Goal: Information Seeking & Learning: Learn about a topic

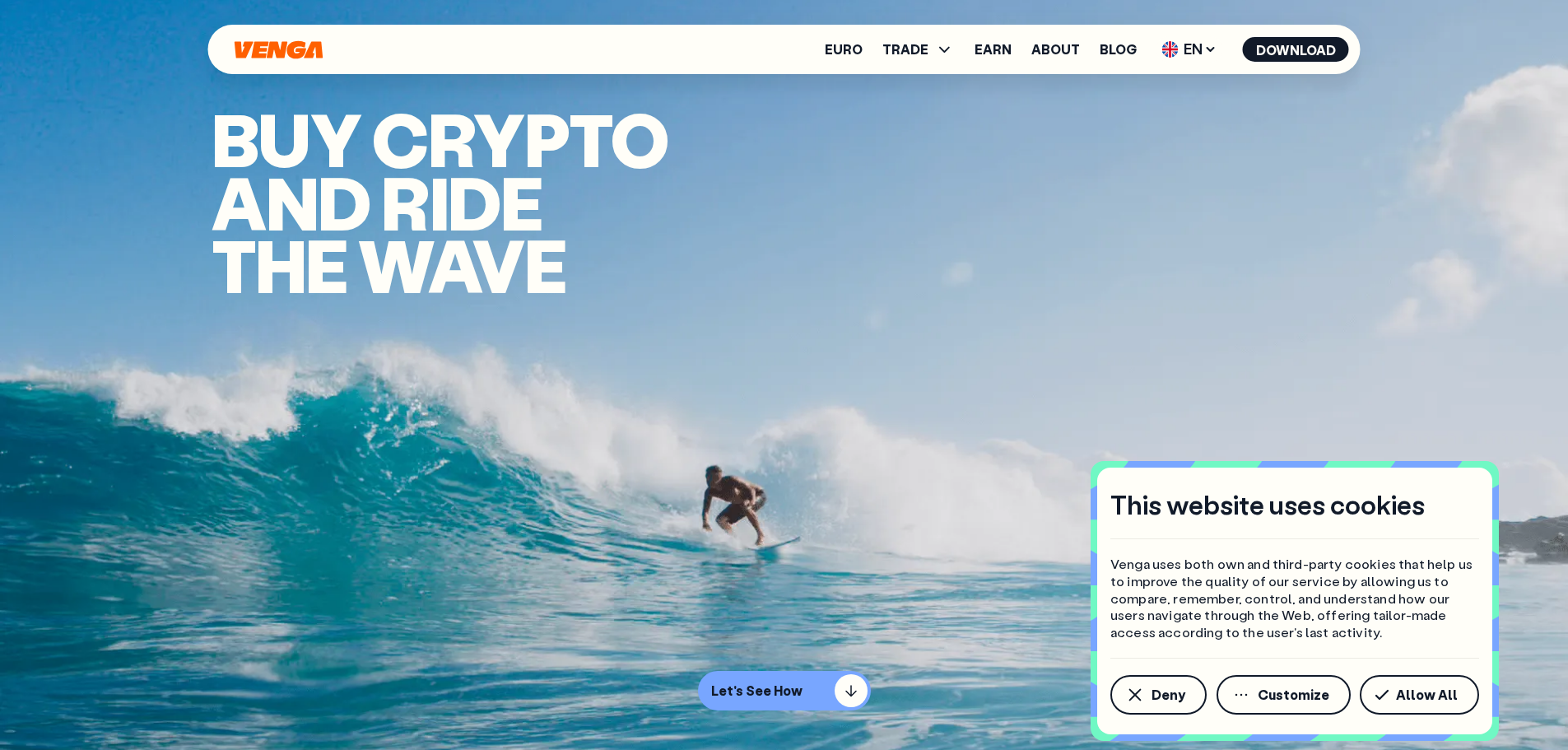
scroll to position [164, 0]
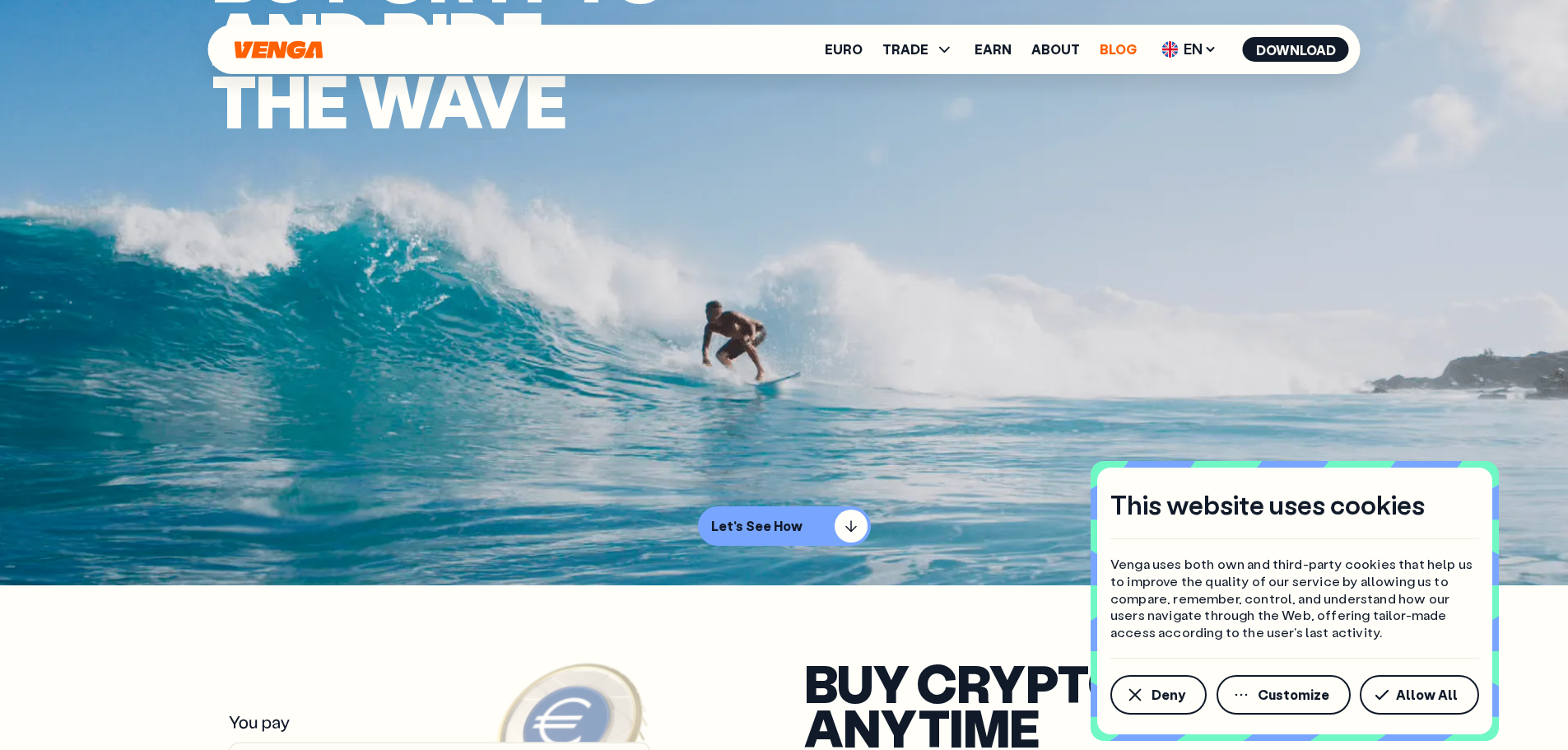
click at [1121, 56] on link "Blog" at bounding box center [1117, 48] width 37 height 13
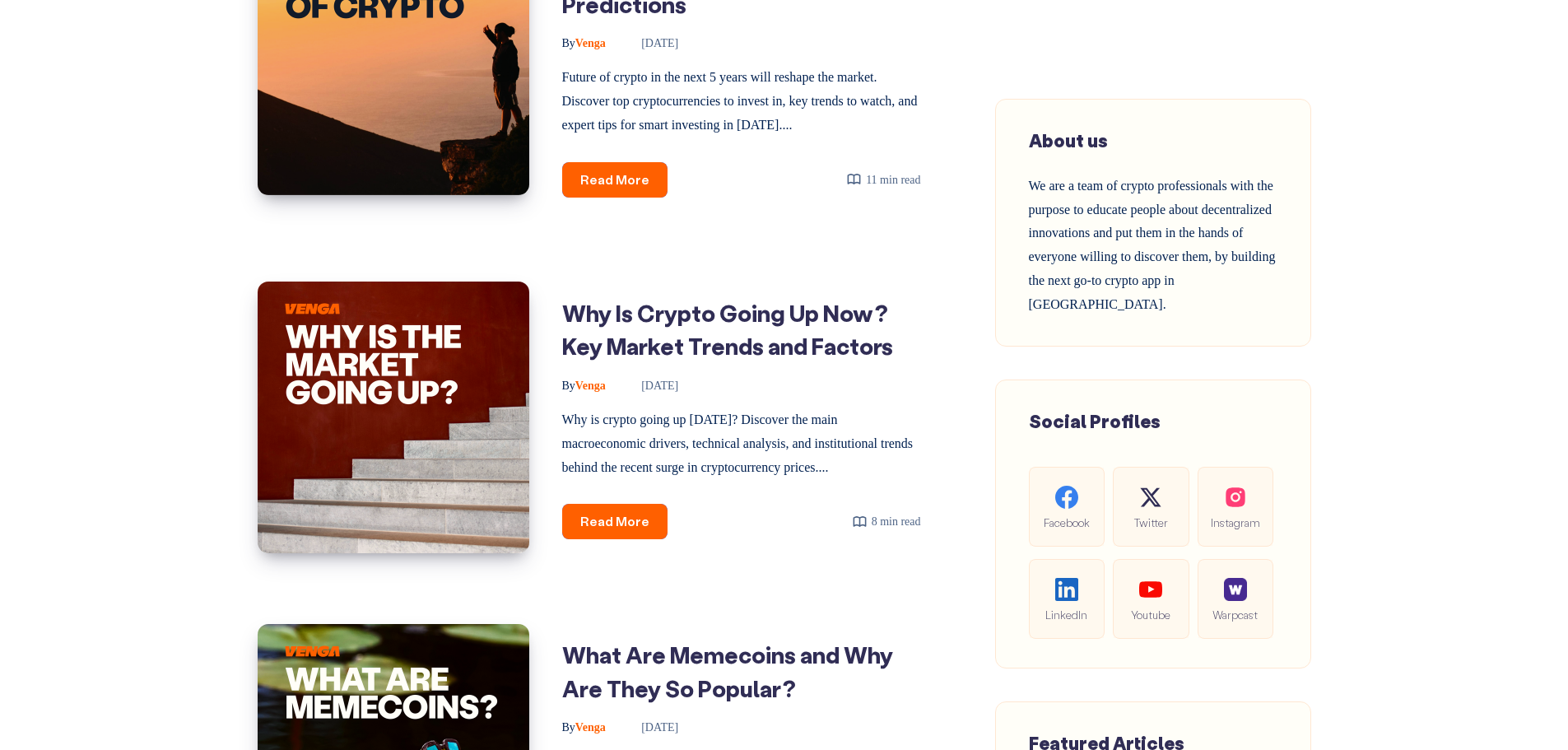
scroll to position [1218, 0]
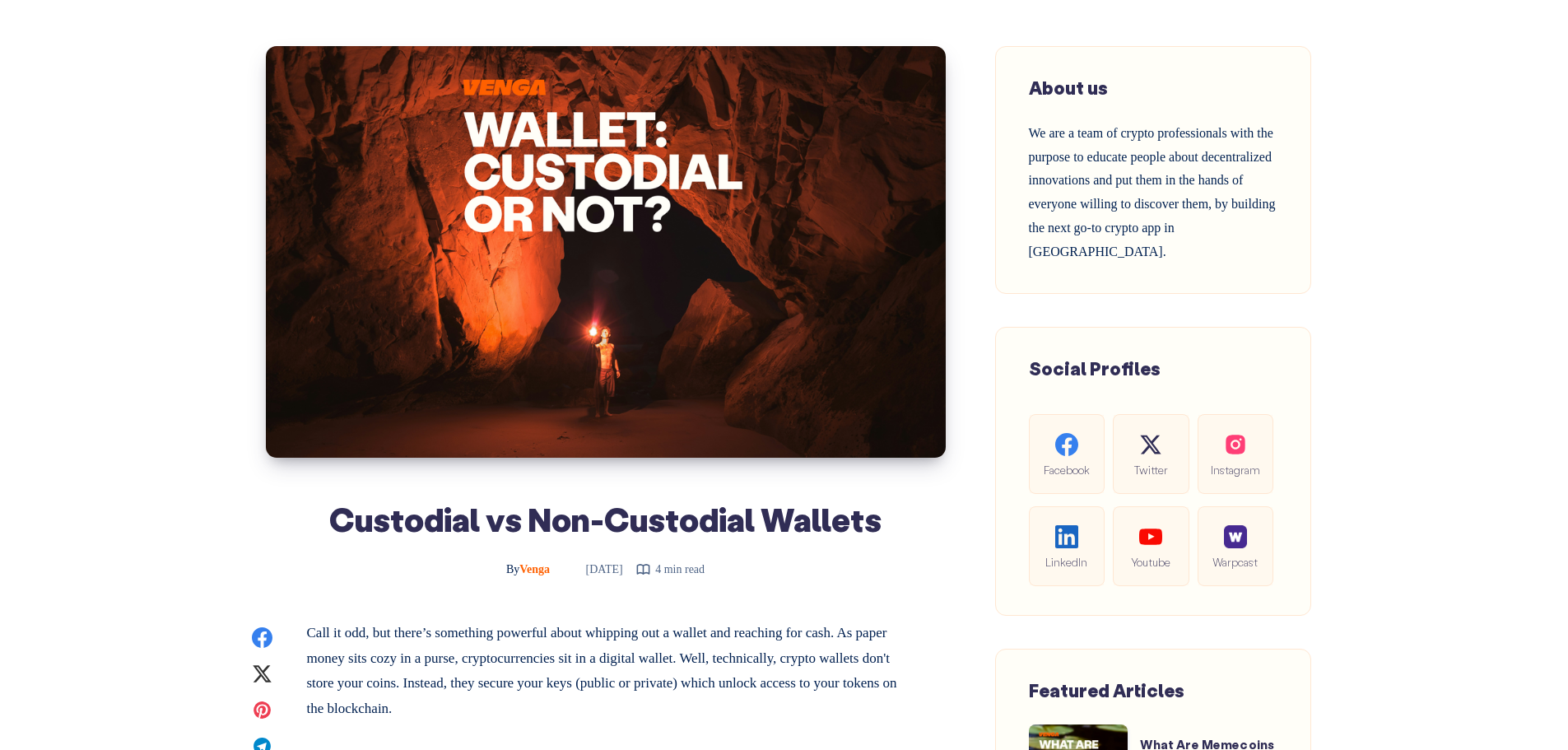
scroll to position [164, 0]
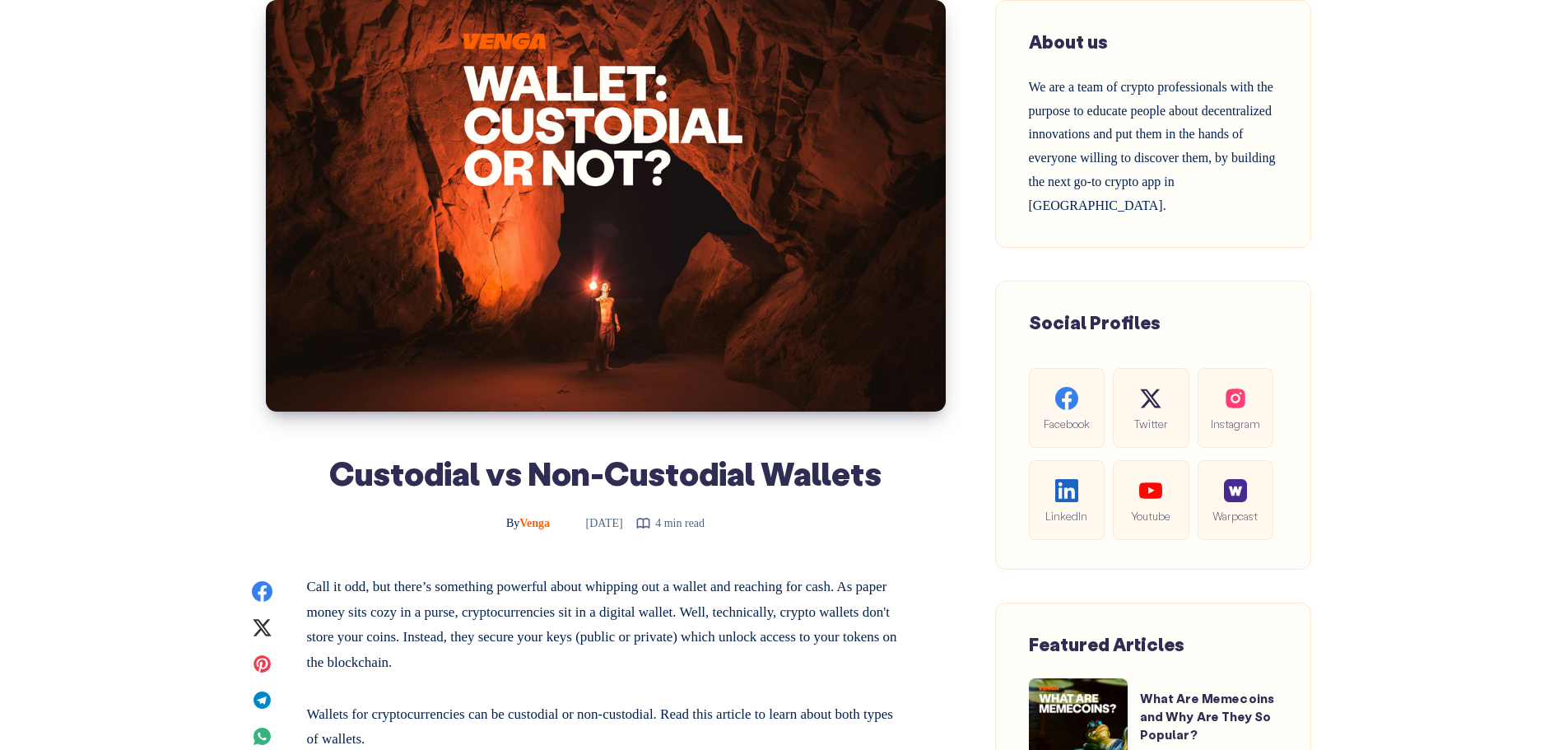
click at [329, 439] on header "Custodial vs Non-Custodial Wallets By Venga [DATE] 4 min read" at bounding box center [605, 266] width 598 height 533
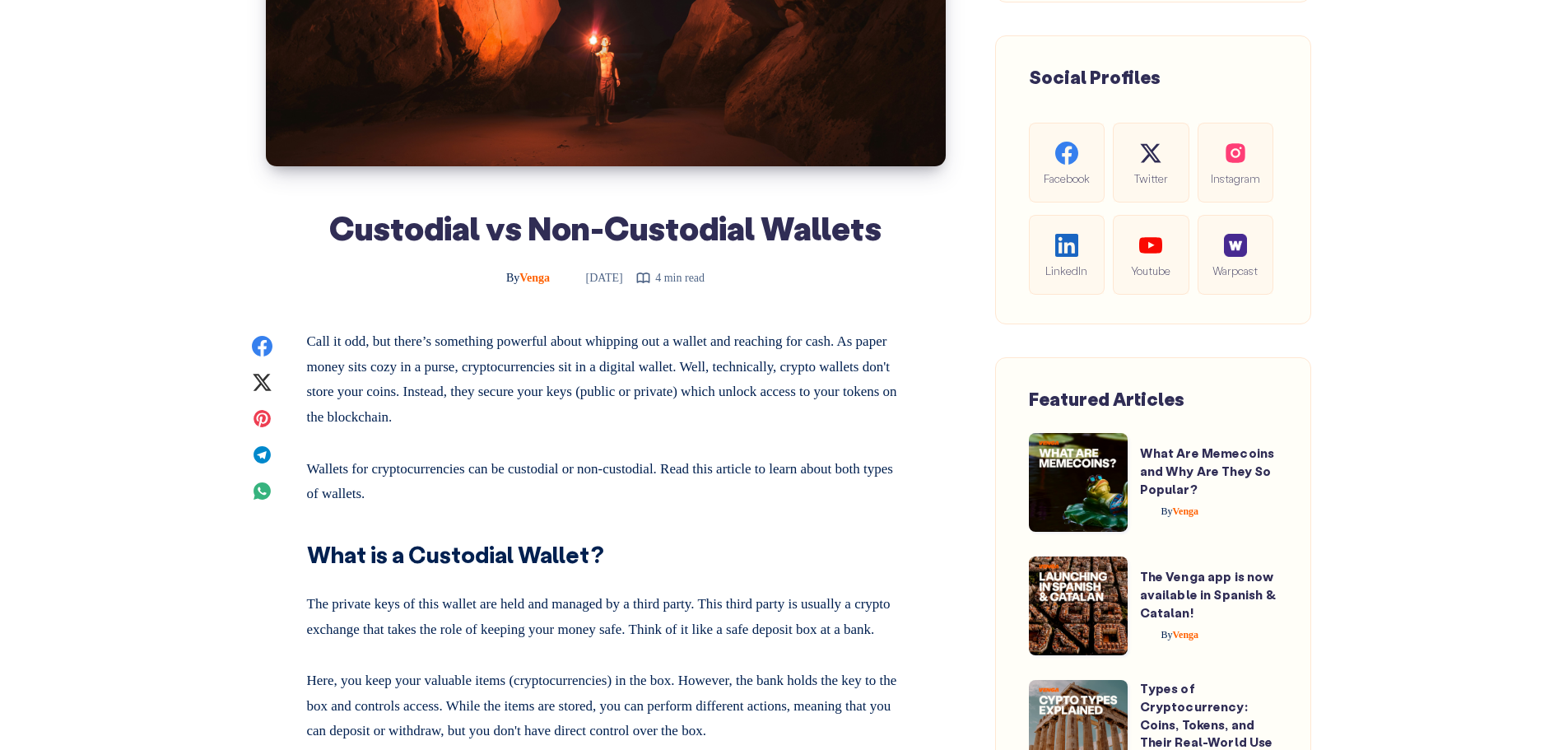
scroll to position [576, 0]
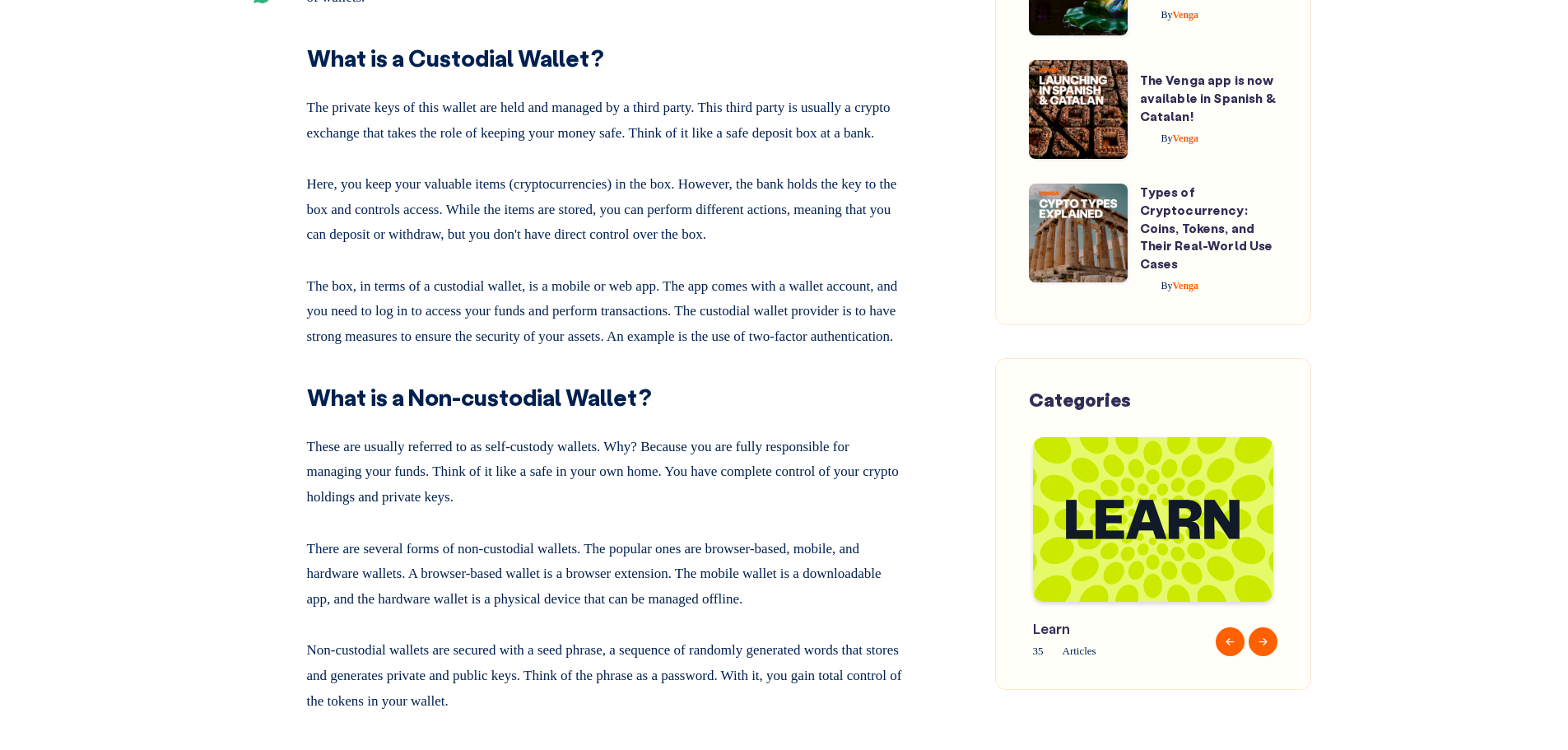
scroll to position [987, 0]
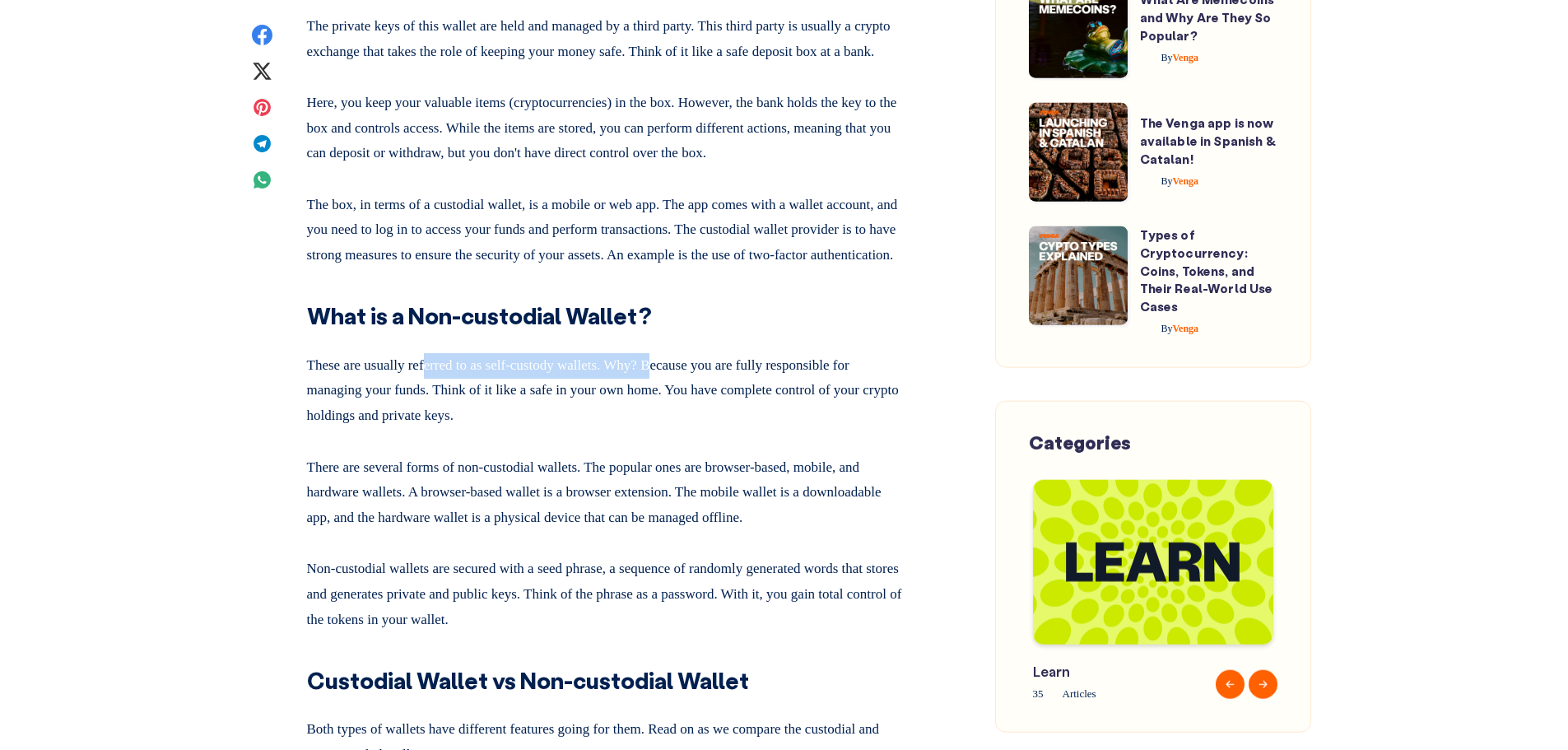
drag, startPoint x: 437, startPoint y: 425, endPoint x: 685, endPoint y: 440, distance: 248.5
click at [685, 428] on p "These are usually referred to as self-custody wallets. Why? Because you are ful…" at bounding box center [605, 387] width 598 height 82
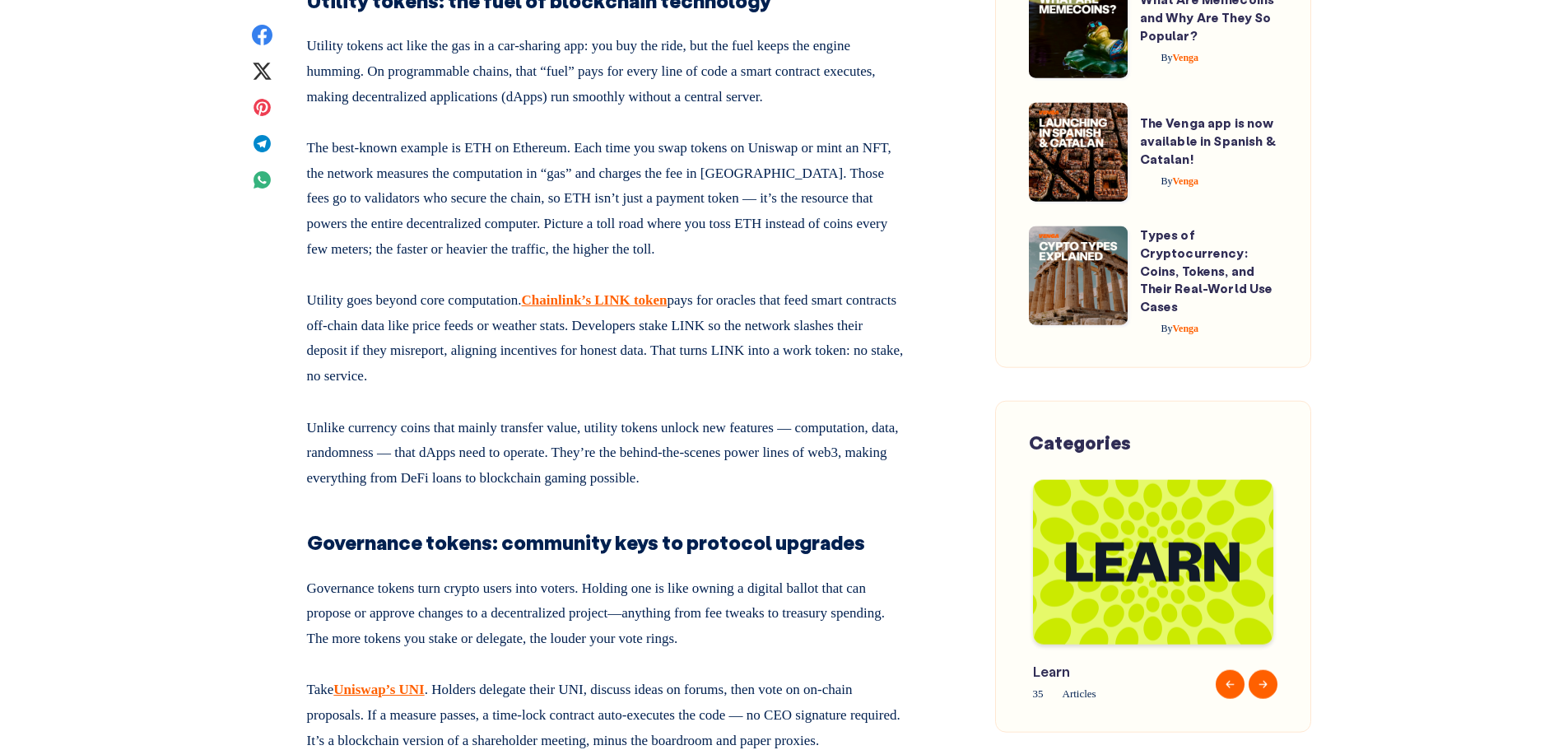
scroll to position [4527, 0]
